Goal: Use online tool/utility: Utilize a website feature to perform a specific function

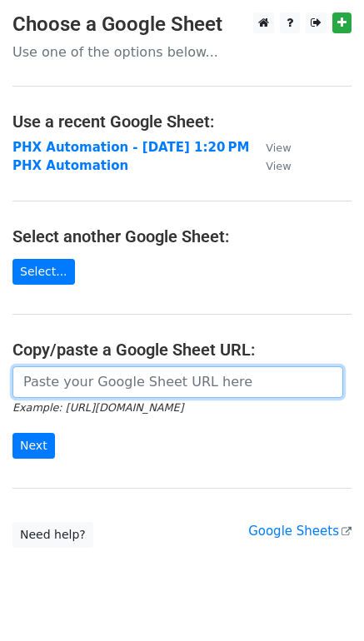
click at [119, 389] on input "url" at bounding box center [177, 382] width 330 height 32
paste input "https://docs.google.com/spreadsheets/d/1mY0CQltWa_KhNA-bro8I2X4H4IxycQZi7g1SFep…"
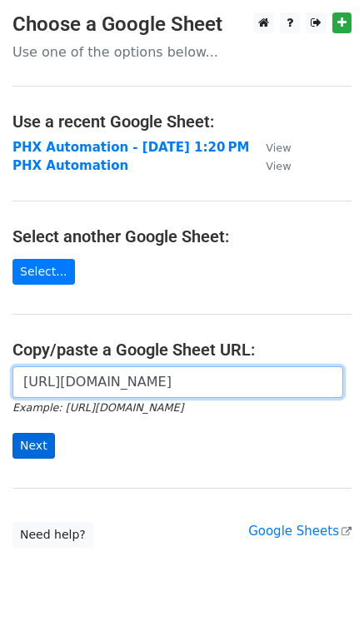
type input "https://docs.google.com/spreadsheets/d/1mY0CQltWa_KhNA-bro8I2X4H4IxycQZi7g1SFep…"
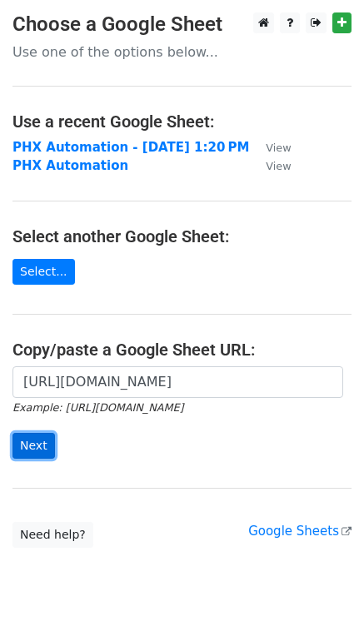
scroll to position [0, 0]
click at [41, 444] on input "Next" at bounding box center [33, 446] width 42 height 26
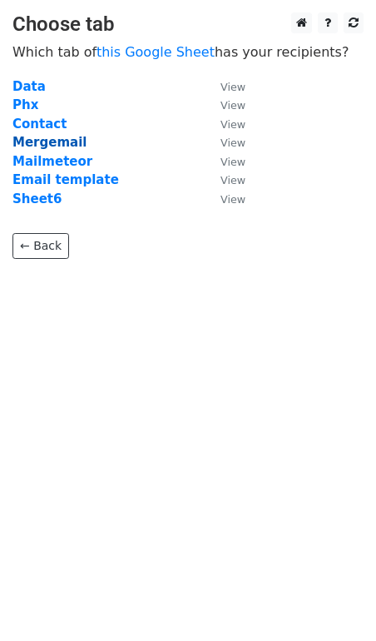
click at [59, 146] on strong "Mergemail" at bounding box center [49, 142] width 74 height 15
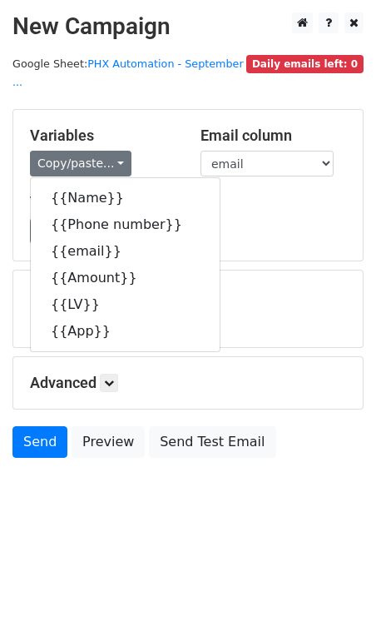
click at [92, 497] on body "New Campaign Daily emails left: 0 Google Sheet: PHX Automation - September ... …" at bounding box center [188, 272] width 376 height 520
